Goal: Information Seeking & Learning: Check status

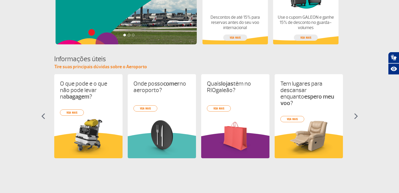
scroll to position [182, 0]
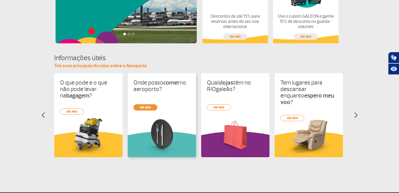
click at [146, 107] on div "O que pode e o que não pode levar na bagagem ? veja mais Onde posso comer no ae…" at bounding box center [199, 119] width 291 height 93
click at [146, 107] on link "veja mais" at bounding box center [145, 107] width 24 height 6
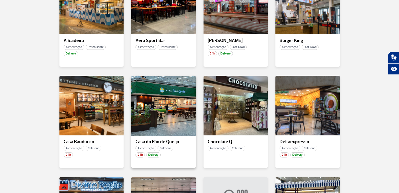
scroll to position [182, 0]
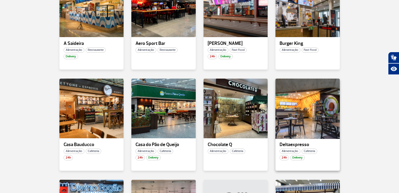
click at [295, 112] on div at bounding box center [307, 108] width 65 height 61
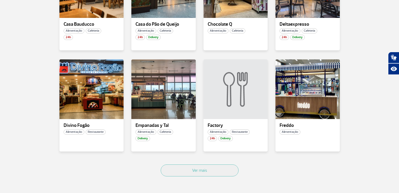
scroll to position [312, 0]
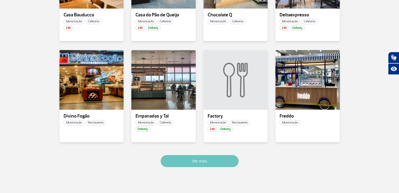
click at [213, 162] on button "Ver mais" at bounding box center [200, 161] width 78 height 12
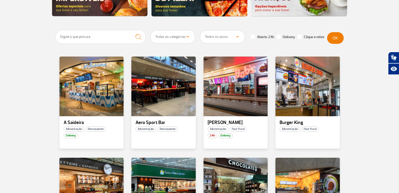
scroll to position [0, 0]
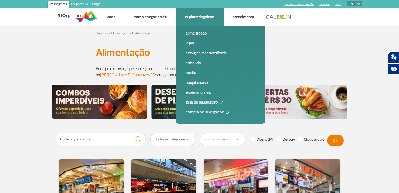
click at [190, 43] on link "Lojas" at bounding box center [221, 43] width 70 height 6
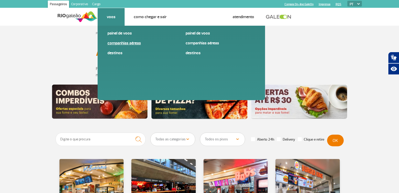
click at [119, 45] on link "Companhias Aéreas" at bounding box center [143, 43] width 70 height 6
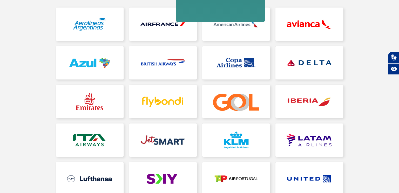
scroll to position [104, 0]
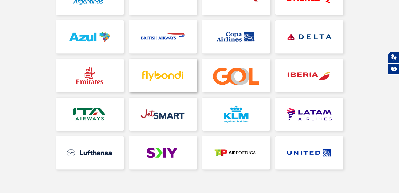
click at [152, 78] on link at bounding box center [163, 75] width 68 height 33
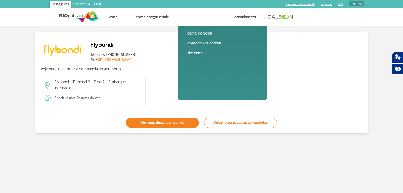
click at [170, 119] on link "Ver voos dessa companhia" at bounding box center [162, 123] width 73 height 10
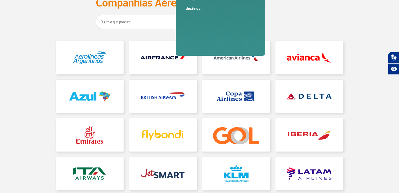
scroll to position [78, 0]
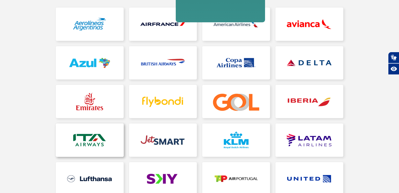
click at [91, 136] on link at bounding box center [90, 140] width 68 height 33
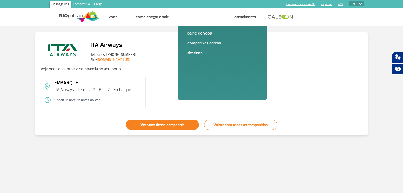
click at [171, 125] on link "Ver voos dessa companhia" at bounding box center [162, 125] width 73 height 10
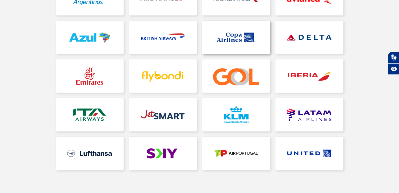
scroll to position [104, 0]
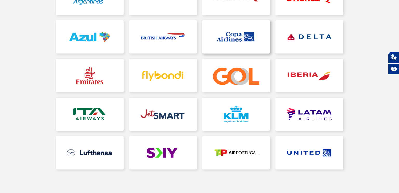
click at [247, 38] on link at bounding box center [236, 36] width 68 height 33
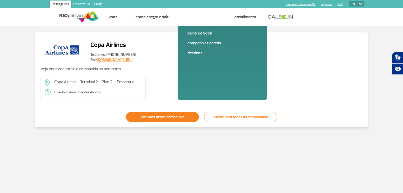
click at [169, 113] on link "Ver voos dessa companhia" at bounding box center [162, 117] width 73 height 10
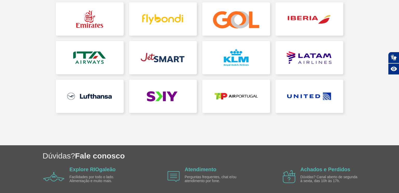
scroll to position [129, 0]
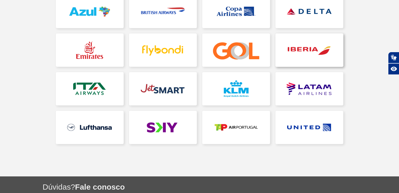
click at [317, 51] on link at bounding box center [310, 50] width 68 height 33
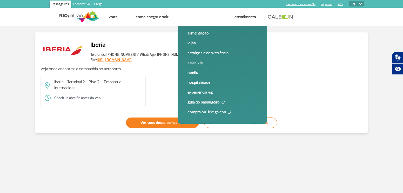
click at [166, 125] on link "Ver voos dessa companhia" at bounding box center [162, 123] width 73 height 10
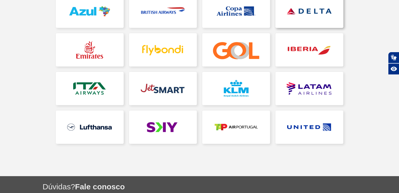
scroll to position [130, 0]
click at [235, 127] on link at bounding box center [236, 126] width 68 height 33
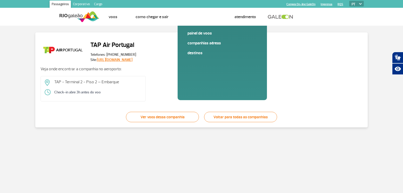
click at [158, 122] on div "TAP Air Portugal Telefones: [PHONE_NUMBER] Site: [URL][DOMAIN_NAME] Veja onde e…" at bounding box center [201, 79] width 332 height 95
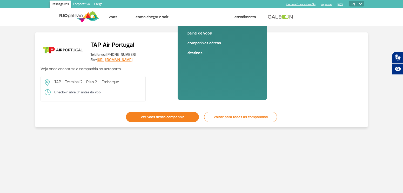
click at [162, 115] on link "Ver voos dessa companhia" at bounding box center [162, 117] width 73 height 10
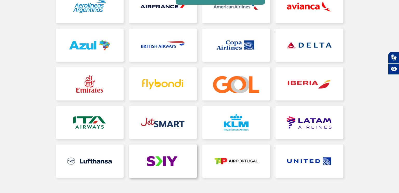
scroll to position [104, 0]
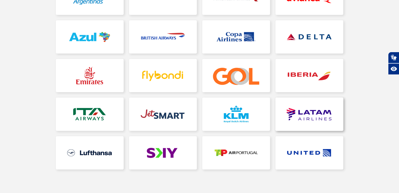
click at [313, 117] on link at bounding box center [310, 114] width 68 height 33
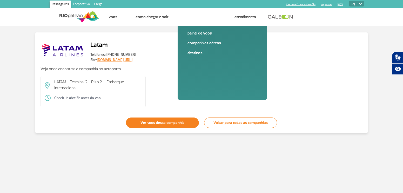
click at [161, 125] on link "Ver voos dessa companhia" at bounding box center [162, 123] width 73 height 10
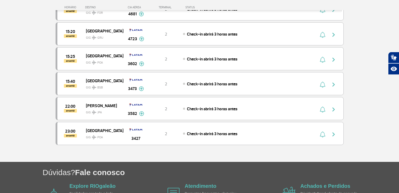
scroll to position [753, 0]
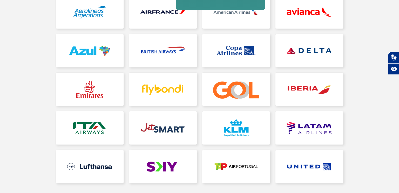
scroll to position [104, 0]
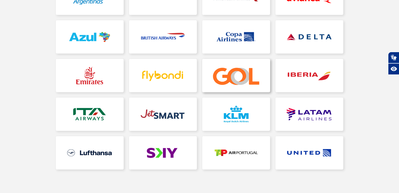
click at [243, 71] on link at bounding box center [236, 75] width 68 height 33
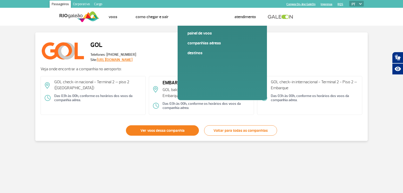
click at [177, 130] on link "Ver voos dessa companhia" at bounding box center [162, 130] width 73 height 10
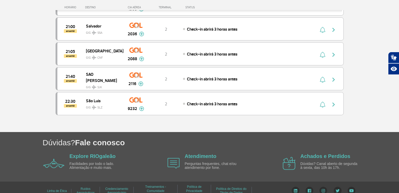
scroll to position [2100, 0]
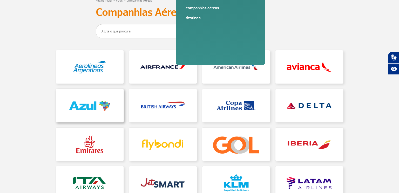
scroll to position [52, 0]
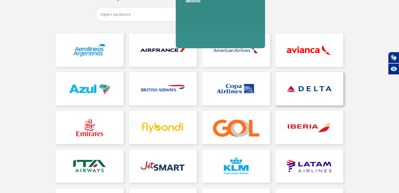
click at [310, 91] on link at bounding box center [310, 88] width 68 height 33
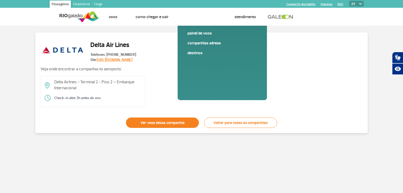
click at [170, 122] on link "Ver voos dessa companhia" at bounding box center [162, 123] width 73 height 10
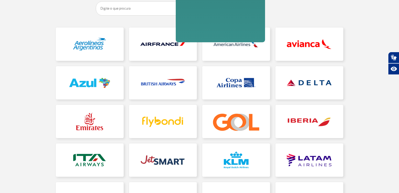
scroll to position [52, 0]
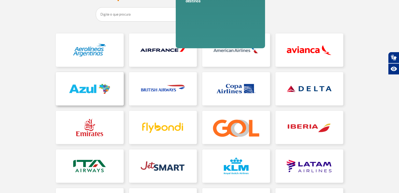
click at [97, 87] on link at bounding box center [90, 88] width 68 height 33
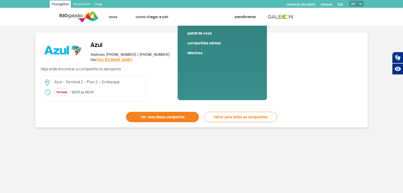
click at [145, 112] on link "Ver voos dessa companhia" at bounding box center [162, 117] width 73 height 10
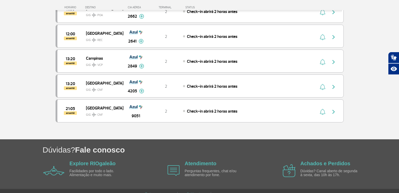
scroll to position [493, 0]
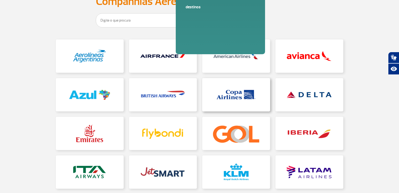
scroll to position [52, 0]
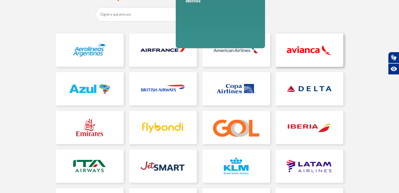
click at [298, 49] on link at bounding box center [310, 50] width 68 height 33
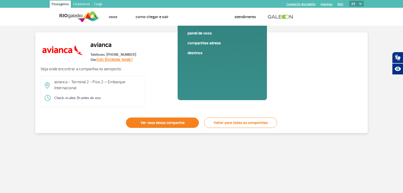
click at [163, 121] on link "Ver voos dessa companhia" at bounding box center [162, 123] width 73 height 10
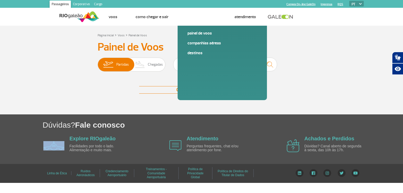
click at [163, 121] on h1 "Dúvidas? Fale conosco" at bounding box center [223, 125] width 360 height 11
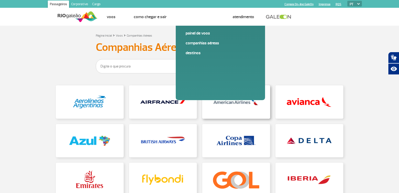
click at [244, 105] on link at bounding box center [236, 101] width 68 height 33
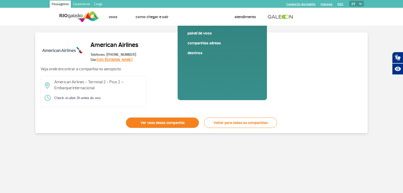
click at [176, 125] on link "Ver voos dessa companhia" at bounding box center [162, 123] width 73 height 10
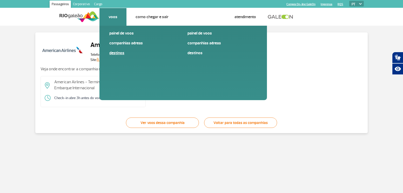
click at [121, 52] on link "Destinos" at bounding box center [144, 53] width 70 height 6
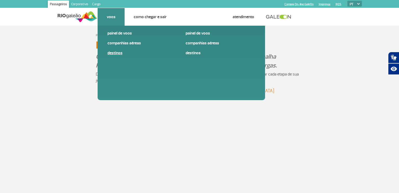
click at [121, 52] on link "Destinos" at bounding box center [143, 53] width 70 height 6
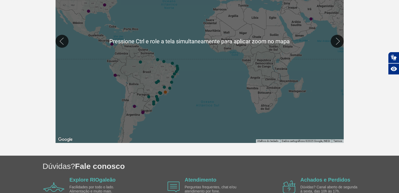
scroll to position [182, 0]
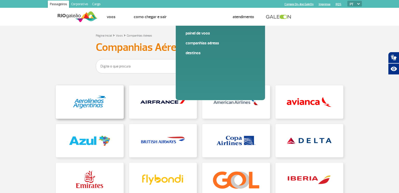
click at [94, 105] on link at bounding box center [90, 101] width 68 height 33
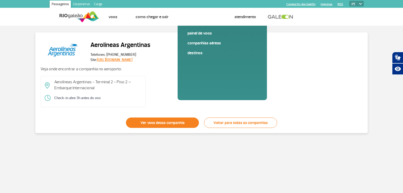
click at [155, 119] on link "Ver voos dessa companhia" at bounding box center [162, 123] width 73 height 10
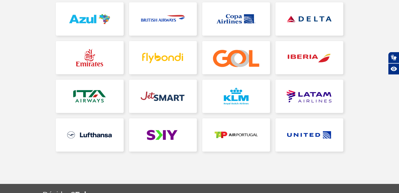
scroll to position [130, 0]
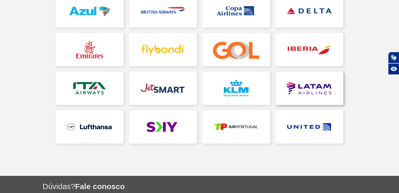
click at [310, 93] on link at bounding box center [310, 88] width 68 height 33
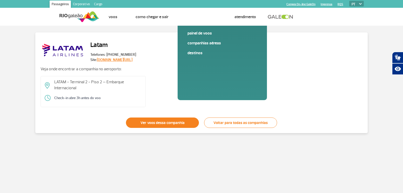
click at [172, 121] on link "Ver voos dessa companhia" at bounding box center [162, 123] width 73 height 10
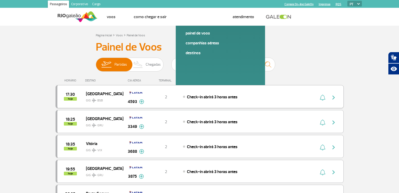
click at [333, 98] on img "button" at bounding box center [334, 98] width 6 height 6
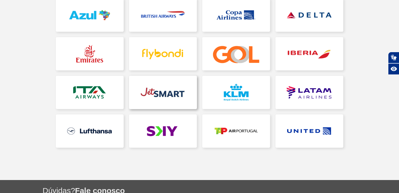
scroll to position [130, 0]
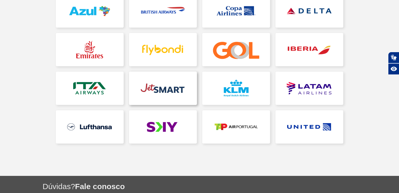
click at [168, 90] on link at bounding box center [163, 88] width 68 height 33
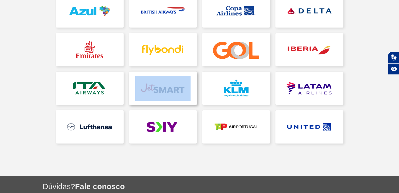
click at [168, 90] on app-companies-areas "Página Inicial > Voos > Companhias Aéreas Companhias Aéreas" at bounding box center [199, 36] width 399 height 280
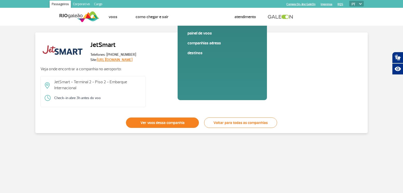
click at [165, 122] on link "Ver voos dessa companhia" at bounding box center [162, 123] width 73 height 10
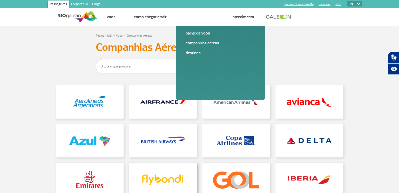
click at [152, 183] on link at bounding box center [163, 179] width 68 height 33
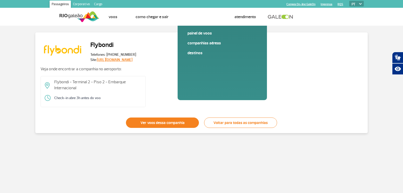
click at [149, 118] on link "Ver voos dessa companhia" at bounding box center [162, 123] width 73 height 10
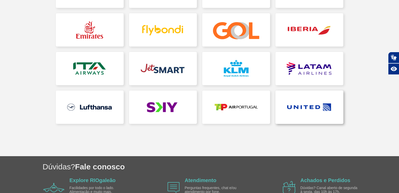
scroll to position [156, 0]
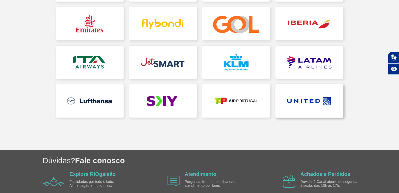
click at [316, 100] on link at bounding box center [310, 100] width 68 height 33
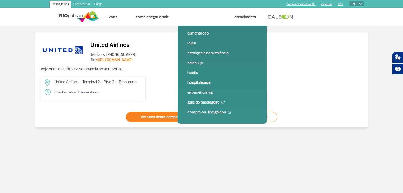
click at [155, 120] on link "Ver voos dessa companhia" at bounding box center [162, 117] width 73 height 10
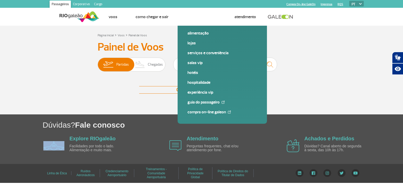
click at [155, 120] on h1 "Dúvidas? Fale conosco" at bounding box center [223, 125] width 360 height 11
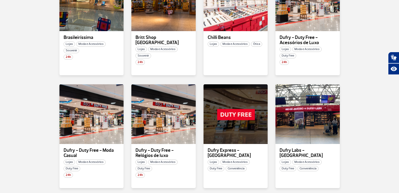
scroll to position [312, 0]
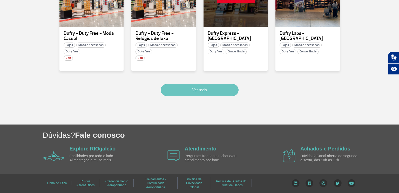
click at [193, 90] on button "Ver mais" at bounding box center [200, 90] width 78 height 12
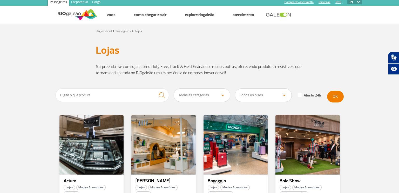
scroll to position [0, 0]
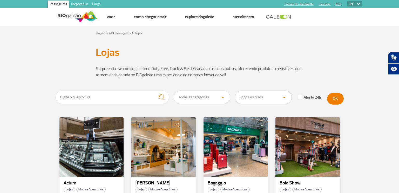
click at [97, 1] on link "Cargo" at bounding box center [96, 5] width 12 height 8
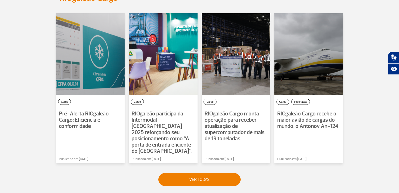
scroll to position [364, 0]
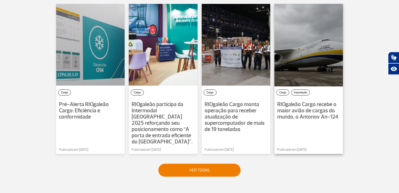
click at [321, 110] on span "RIOgaleão Cargo recebe o maior avião de cargas do mundo, o Antonov An-124" at bounding box center [307, 110] width 61 height 19
